Goal: Information Seeking & Learning: Learn about a topic

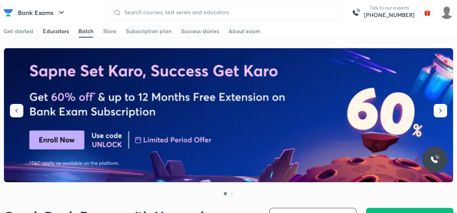
click at [65, 30] on div "Educators" at bounding box center [56, 31] width 26 height 8
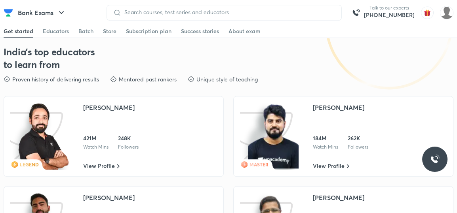
scroll to position [1270, 0]
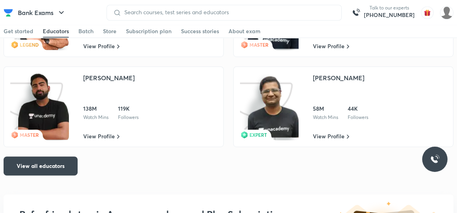
click at [109, 116] on div "138M Watch Mins 119K Followers" at bounding box center [110, 113] width 55 height 16
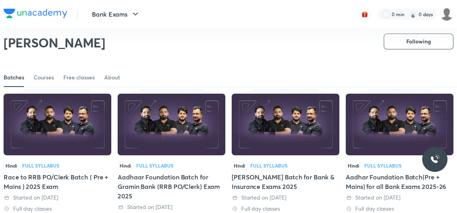
click at [80, 73] on link "Free classes" at bounding box center [78, 77] width 31 height 19
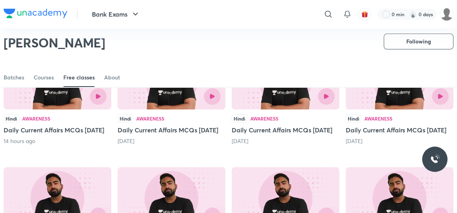
scroll to position [95, 0]
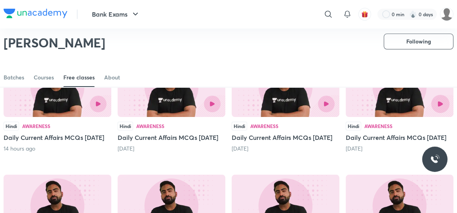
click at [439, 107] on button "button" at bounding box center [440, 104] width 18 height 18
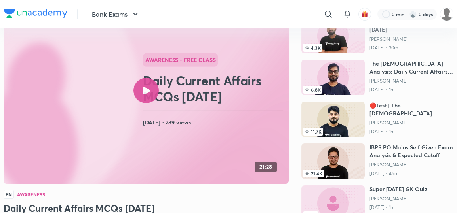
scroll to position [70, 0]
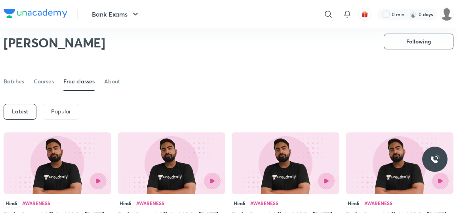
scroll to position [35, 0]
